Goal: Navigation & Orientation: Find specific page/section

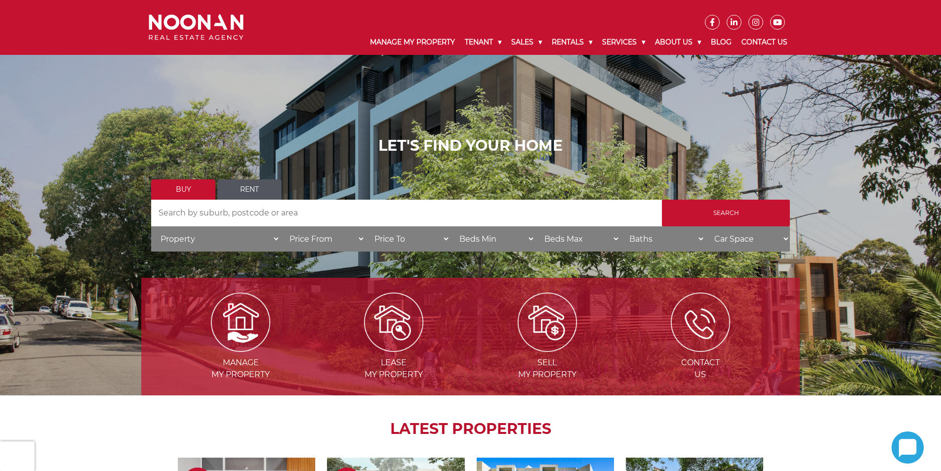
click at [275, 210] on input "Search by Address" at bounding box center [406, 212] width 511 height 27
type input "206 victoria road punchbowl"
click at [662, 199] on input "Search" at bounding box center [726, 212] width 128 height 27
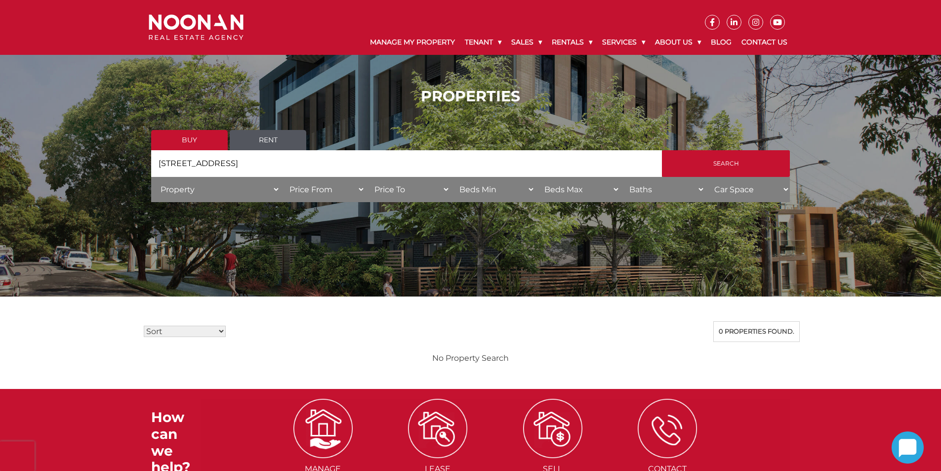
click at [283, 140] on link "Rent" at bounding box center [268, 140] width 77 height 20
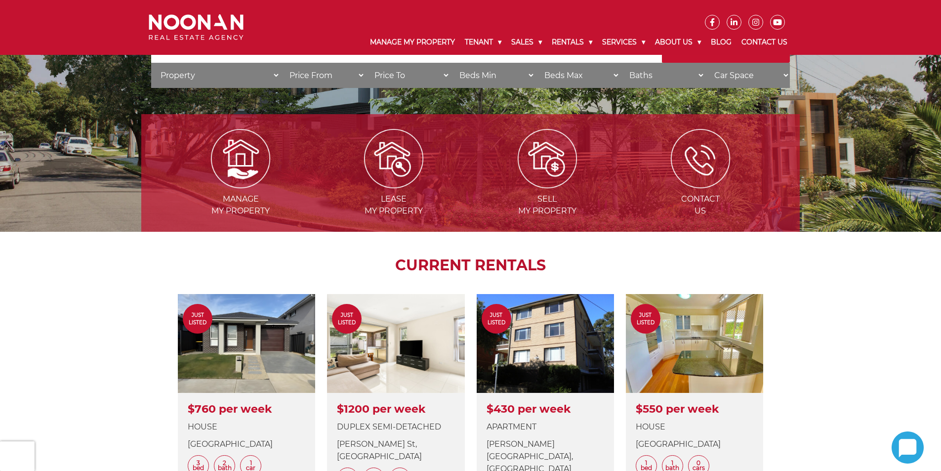
scroll to position [49, 0]
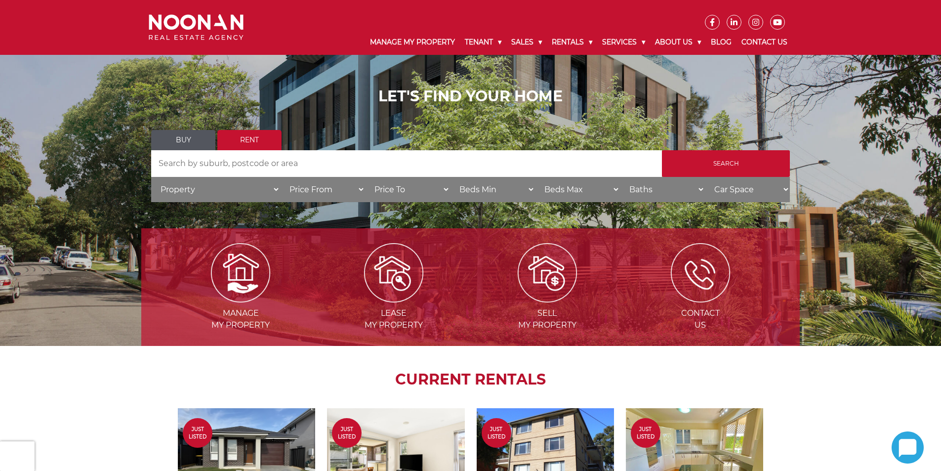
click at [243, 168] on input "Search by Address" at bounding box center [406, 163] width 511 height 27
type input "206 victoria road punchbowl"
click at [755, 158] on input "Search" at bounding box center [726, 163] width 128 height 27
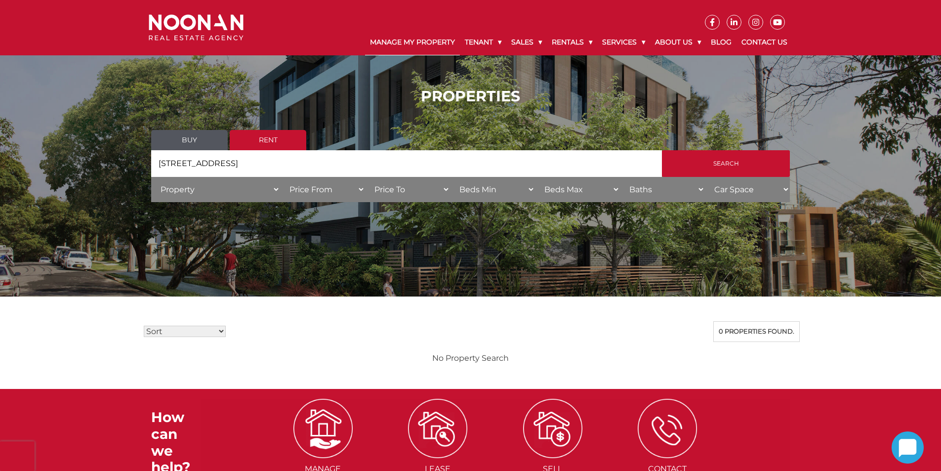
click at [413, 35] on link "Manage My Property" at bounding box center [412, 43] width 95 height 26
